Goal: Information Seeking & Learning: Learn about a topic

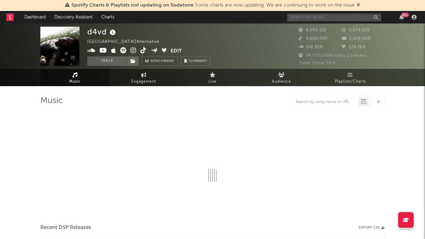
click at [328, 18] on input "text" at bounding box center [334, 17] width 94 height 8
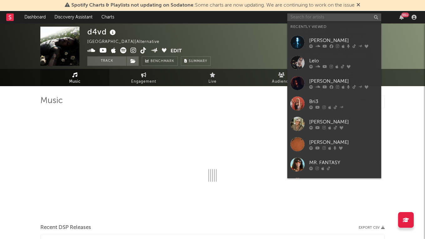
type input "p"
select select "6m"
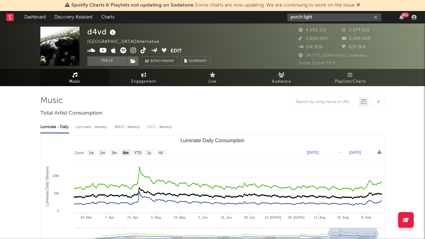
type input "porch light"
click at [320, 15] on input "porch light" at bounding box center [334, 17] width 94 height 8
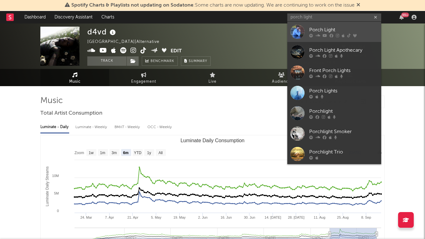
click at [319, 28] on div "Porch Light" at bounding box center [343, 30] width 69 height 8
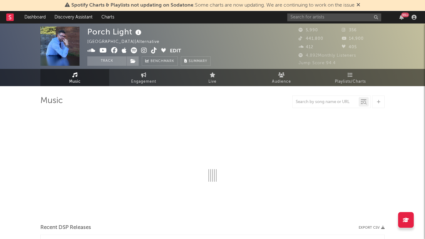
select select "1w"
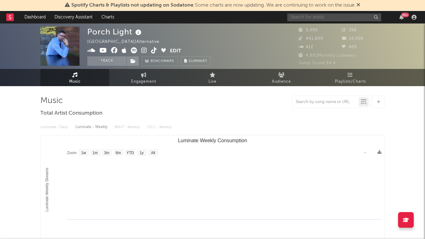
click at [318, 18] on input "text" at bounding box center [334, 17] width 94 height 8
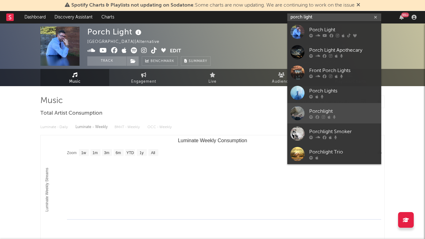
type input "porch light"
click at [341, 113] on div "Porchlight" at bounding box center [343, 111] width 69 height 8
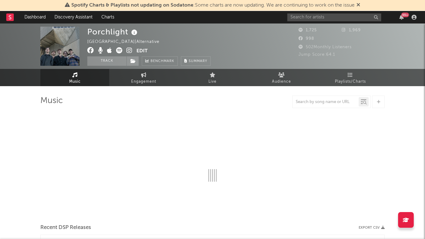
select select "6m"
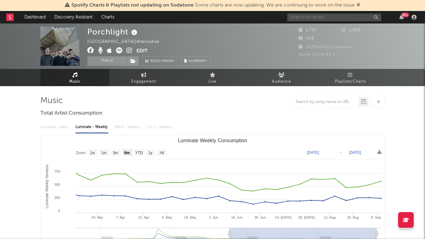
click at [302, 19] on input "text" at bounding box center [334, 17] width 94 height 8
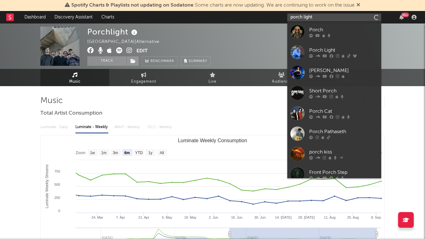
type input "porch light"
